Goal: Task Accomplishment & Management: Use online tool/utility

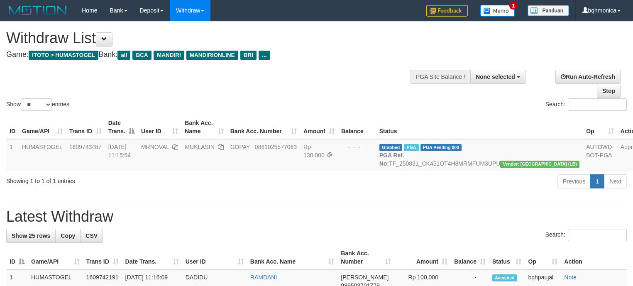
select select
select select "**"
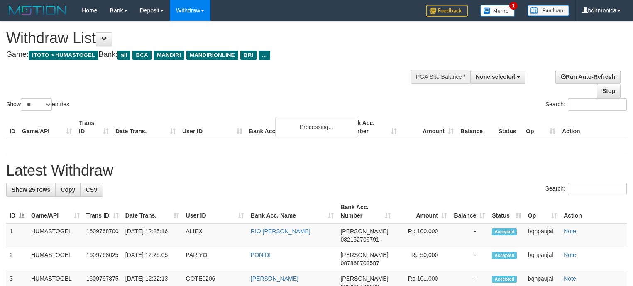
select select
select select "**"
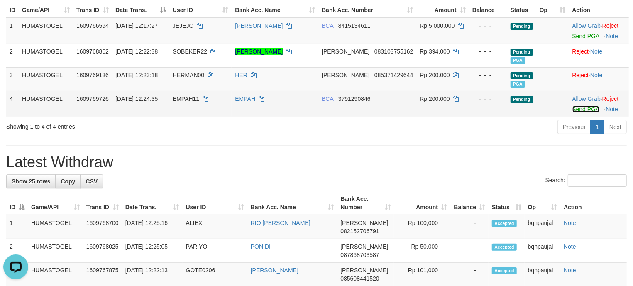
click at [575, 112] on link "Send PGA" at bounding box center [585, 109] width 27 height 7
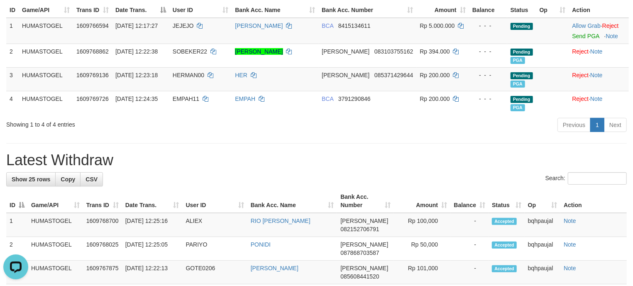
click at [345, 144] on hr at bounding box center [316, 143] width 620 height 0
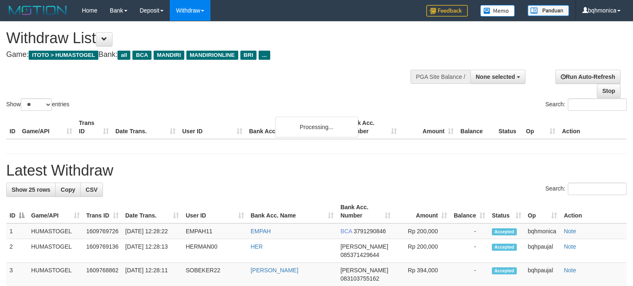
select select
select select "**"
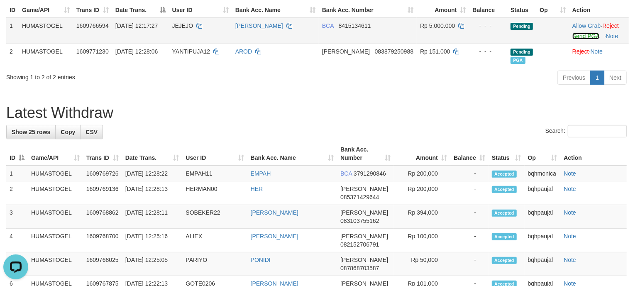
click at [583, 39] on link "Send PGA" at bounding box center [585, 36] width 27 height 7
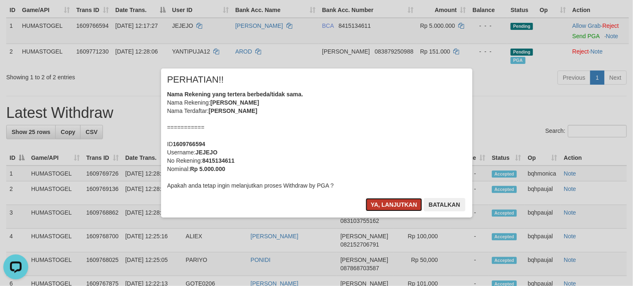
click at [385, 203] on button "Ya, lanjutkan" at bounding box center [394, 204] width 56 height 13
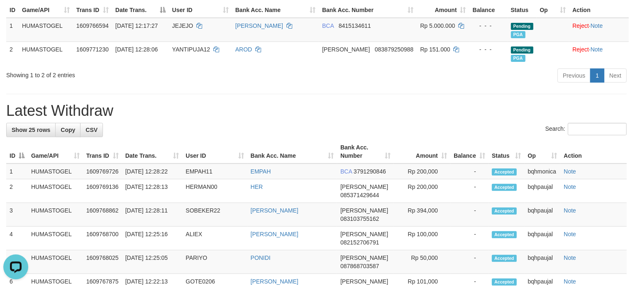
click at [344, 85] on div "Previous 1 Next" at bounding box center [448, 77] width 357 height 18
click at [186, 29] on span "JEJEJO" at bounding box center [182, 25] width 21 height 7
copy td "JEJEJO"
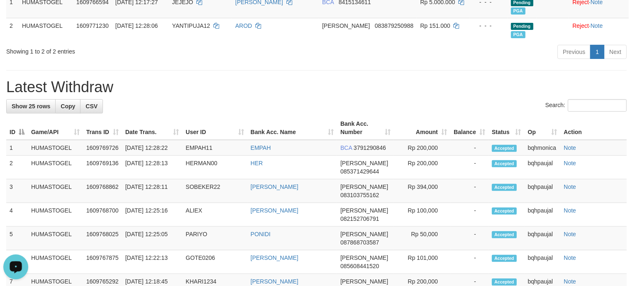
scroll to position [150, 0]
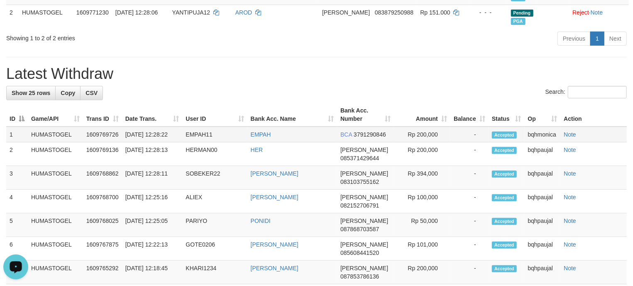
click at [196, 142] on td "EMPAH11" at bounding box center [214, 135] width 65 height 16
copy td "EMPAH11"
click at [430, 142] on td "Rp 200,000" at bounding box center [422, 135] width 56 height 16
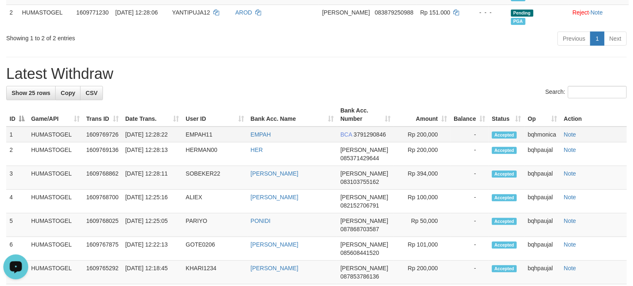
copy td "200,000"
click at [372, 80] on h1 "Latest Withdraw" at bounding box center [316, 74] width 620 height 17
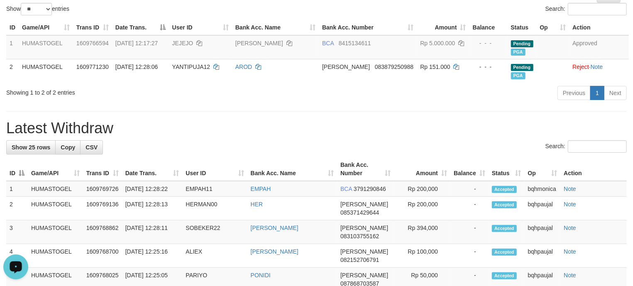
scroll to position [2, 0]
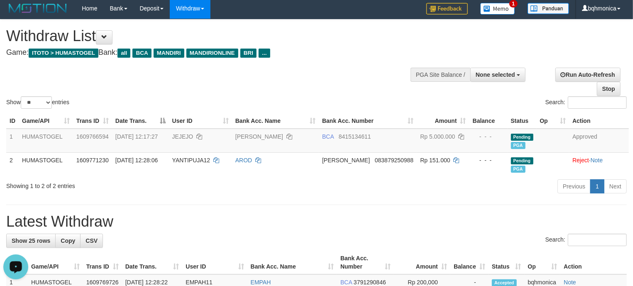
click at [362, 50] on h4 "Game: ITOTO > HUMASTOGEL Bank: all BCA MANDIRI MANDIRIONLINE BRI ..." at bounding box center [209, 53] width 407 height 8
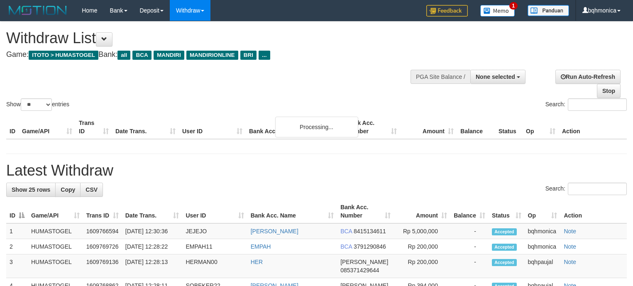
select select
select select "**"
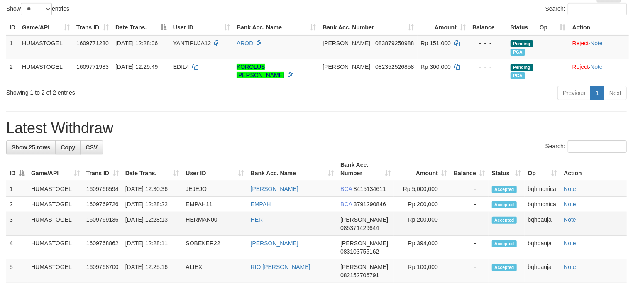
scroll to position [113, 0]
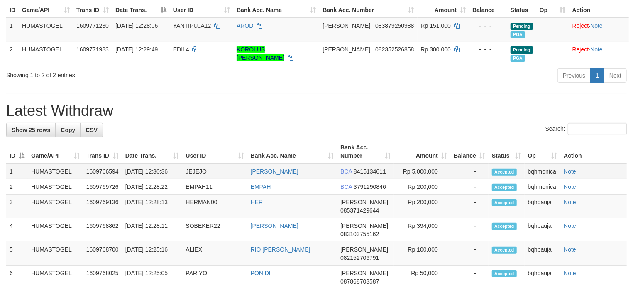
click at [200, 179] on td "JEJEJO" at bounding box center [214, 171] width 65 height 16
drag, startPoint x: 200, startPoint y: 182, endPoint x: 189, endPoint y: 186, distance: 11.7
click at [198, 179] on td "JEJEJO" at bounding box center [214, 171] width 65 height 16
copy td "JEJEJO"
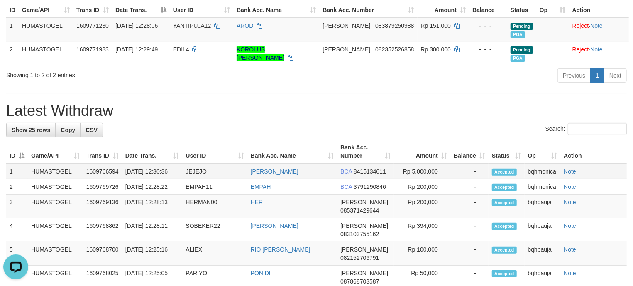
click at [428, 179] on td "Rp 5,000,000" at bounding box center [422, 171] width 56 height 16
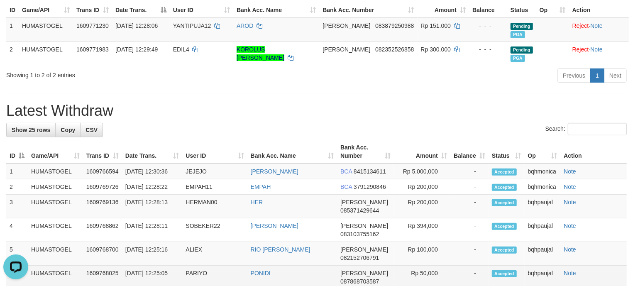
copy td "5,000,000"
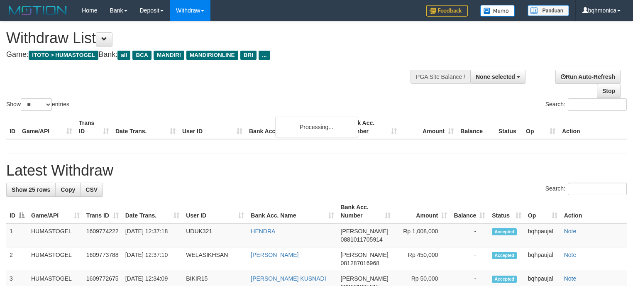
select select
select select "**"
